Goal: Find specific page/section: Find specific page/section

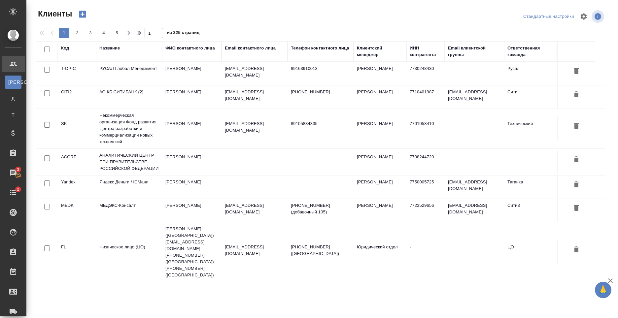
select select "RU"
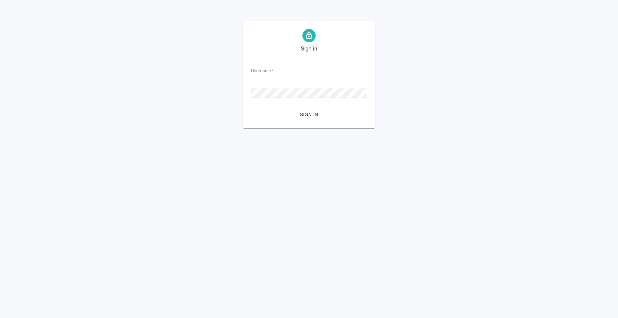
click at [282, 67] on input "Username   *" at bounding box center [309, 70] width 116 height 9
type input "anton.nikiforov@awatera.com"
click at [317, 108] on form "Username   * anton.nikiforov@awatera.com Password   * urlPath   * / Sign in" at bounding box center [309, 87] width 116 height 65
click at [317, 111] on span "Sign in" at bounding box center [309, 115] width 106 height 8
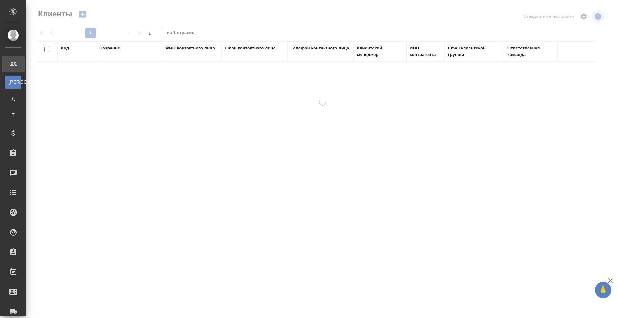
select select "RU"
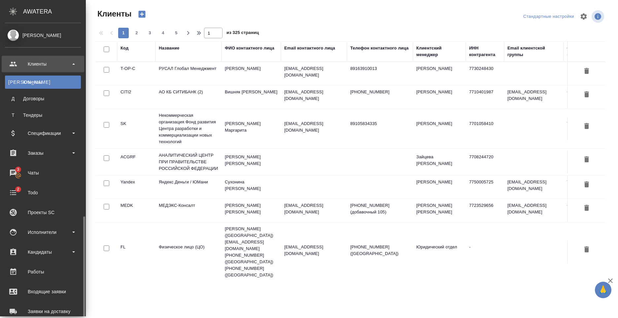
scroll to position [112, 0]
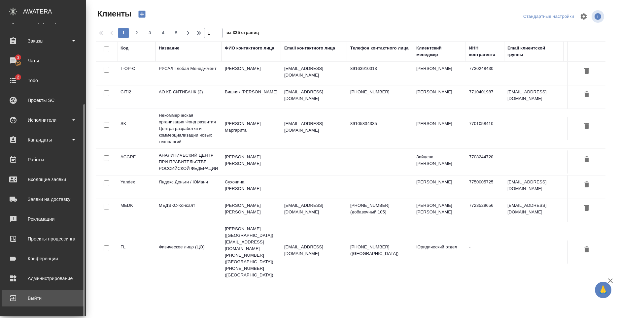
click at [44, 301] on div "Выйти" at bounding box center [43, 299] width 76 height 10
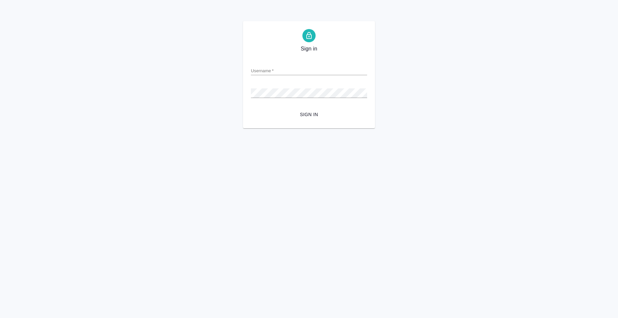
click at [286, 68] on input "Username   *" at bounding box center [309, 70] width 116 height 9
type input "anton.nikiforov@awatera.com"
click at [312, 113] on span "Sign in" at bounding box center [309, 115] width 106 height 8
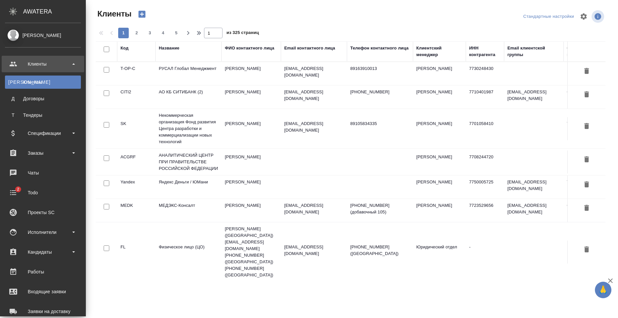
select select "RU"
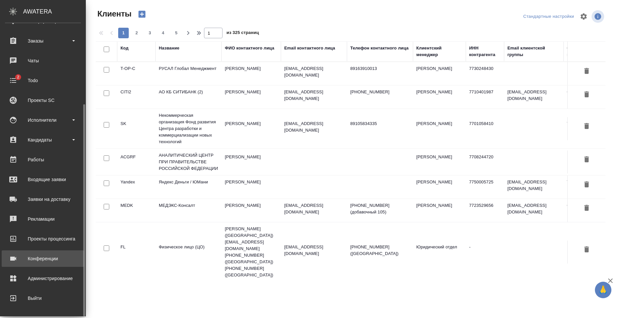
click at [56, 261] on div "Конференции" at bounding box center [43, 259] width 76 height 10
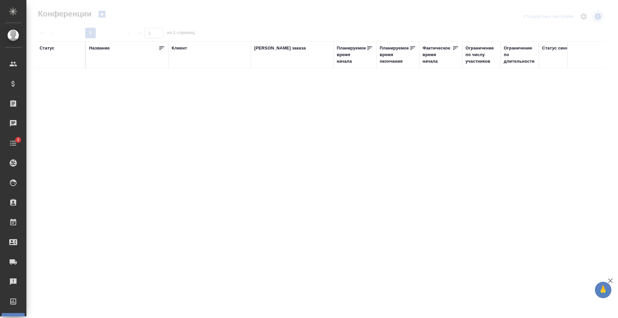
type input "[PERSON_NAME]"
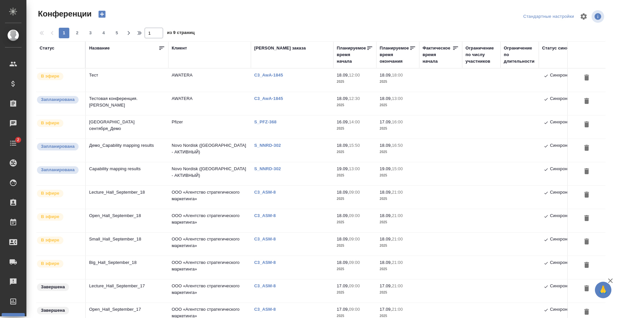
click at [131, 79] on td "Тест" at bounding box center [127, 80] width 83 height 23
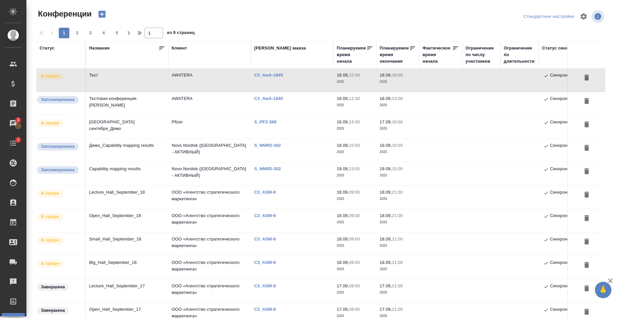
click at [159, 102] on td "Тестовая конференция. [PERSON_NAME]" at bounding box center [127, 103] width 83 height 23
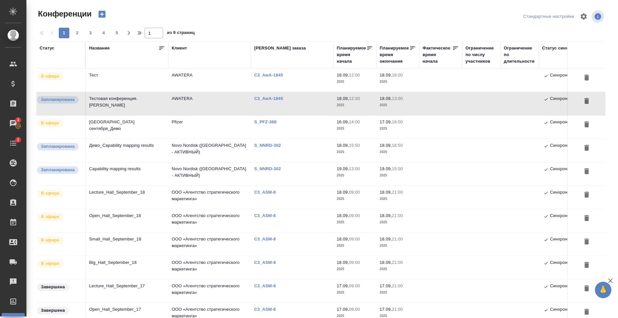
click at [129, 85] on td "Тест" at bounding box center [127, 80] width 83 height 23
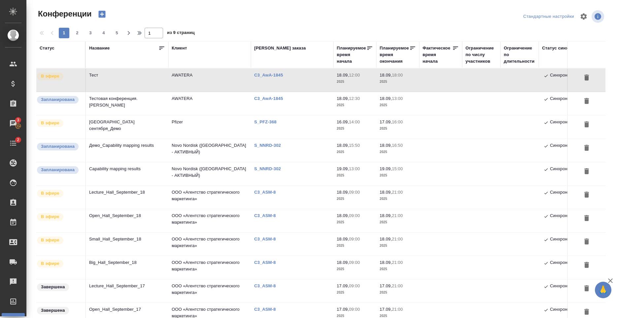
click at [132, 98] on td "Тестовая конференция. [PERSON_NAME]" at bounding box center [127, 103] width 83 height 23
